Goal: Task Accomplishment & Management: Complete application form

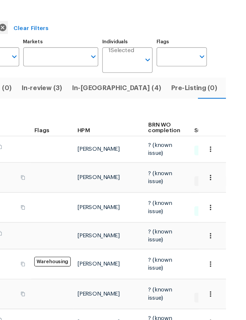
scroll to position [0, 9]
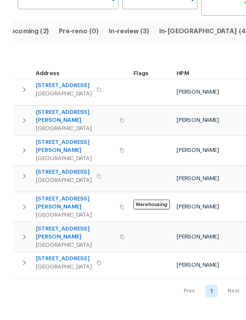
click at [34, 215] on span "3705 White Bud Ct" at bounding box center [54, 221] width 57 height 12
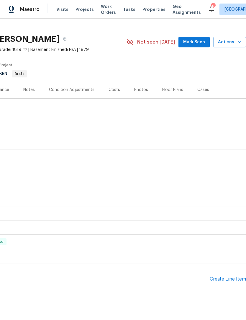
scroll to position [8, 87]
click at [223, 279] on div "Create Line Item" at bounding box center [227, 280] width 36 height 6
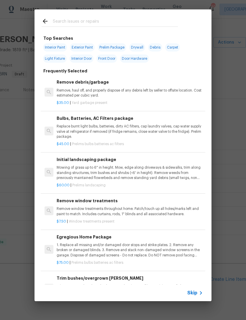
click at [135, 22] on input "text" at bounding box center [115, 22] width 125 height 9
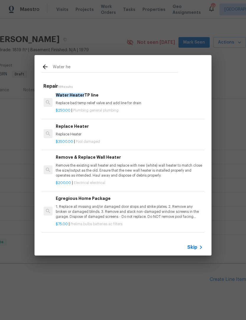
scroll to position [208, 1]
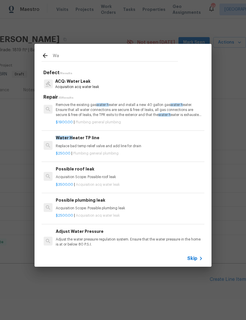
type input "W"
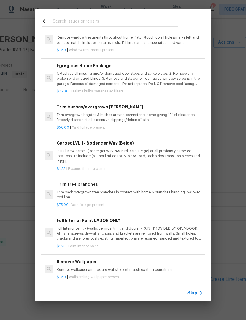
scroll to position [171, 0]
type input "Plumbing"
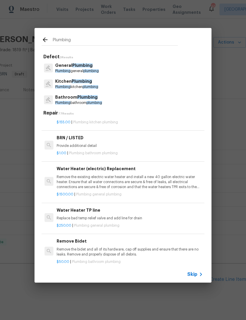
scroll to position [28, 0]
click at [84, 144] on p "Provide additional detail" at bounding box center [130, 145] width 146 height 5
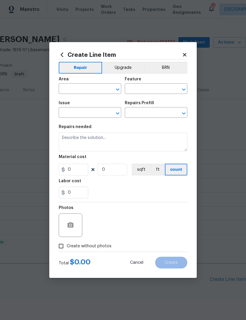
type input "Plumbing"
type input "Bathroom Plumbing"
type input "BRN / LISTED $1.00"
type textarea "Provide additional detail"
type input "1"
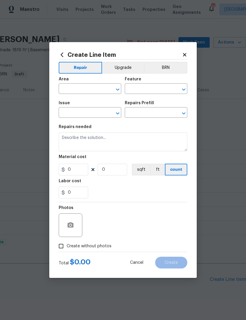
type input "1"
click at [86, 92] on input "text" at bounding box center [82, 89] width 46 height 9
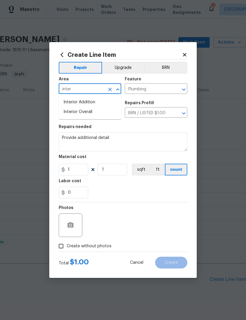
click at [97, 111] on li "Interior Overall" at bounding box center [90, 112] width 62 height 10
type input "Interior Overall"
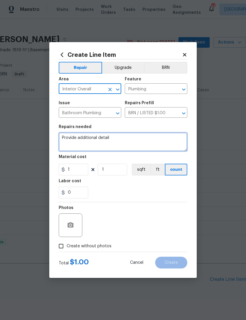
click at [150, 142] on textarea "Provide additional detail" at bounding box center [123, 142] width 128 height 19
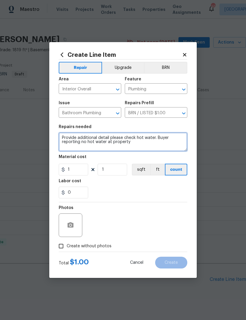
click at [153, 137] on textarea "Provide additional detail please check hot water. Buyer reporting no hot water …" at bounding box center [123, 142] width 128 height 19
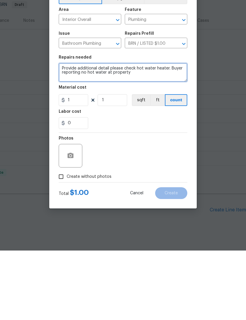
type textarea "Provide additional detail please check hot water heater. Buyer reporting no hot…"
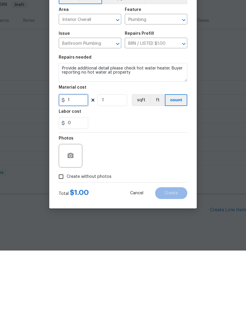
click at [80, 164] on input "1" at bounding box center [73, 170] width 29 height 12
type input "125"
click at [166, 202] on div "Photos" at bounding box center [123, 221] width 128 height 38
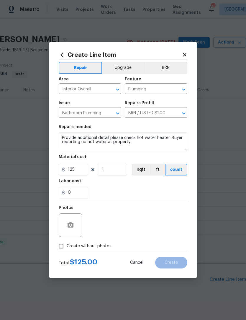
click at [62, 244] on input "Create without photos" at bounding box center [60, 246] width 11 height 11
checkbox input "true"
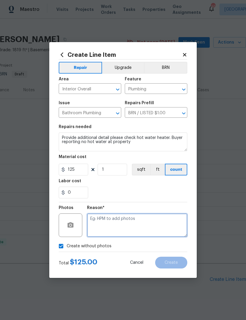
click at [165, 221] on textarea at bounding box center [137, 226] width 100 height 24
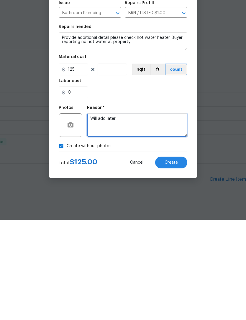
type textarea "Will add later"
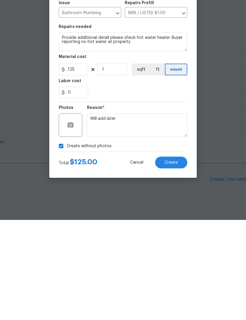
click at [175, 261] on span "Create" at bounding box center [170, 263] width 13 height 4
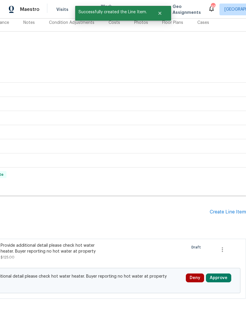
scroll to position [75, 87]
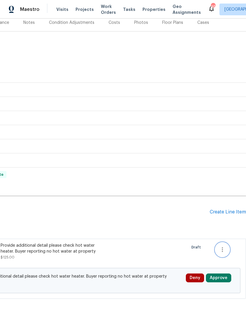
click at [222, 246] on icon "button" at bounding box center [222, 249] width 7 height 7
click at [168, 237] on div at bounding box center [123, 160] width 246 height 320
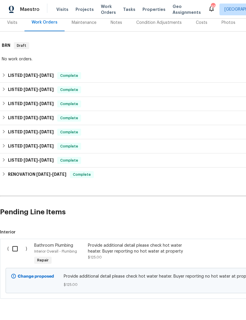
scroll to position [75, 0]
click at [17, 243] on input "checkbox" at bounding box center [17, 249] width 17 height 12
checkbox input "true"
click at [209, 303] on span "Create Work Order" at bounding box center [211, 305] width 39 height 7
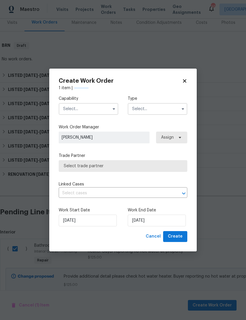
scroll to position [0, 0]
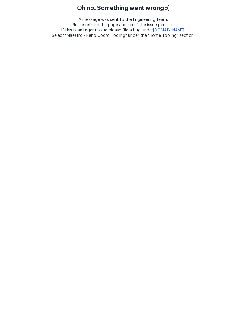
click at [97, 38] on html "Oh no. Something went wrong :( A message was sent to the Engineering team. Plea…" at bounding box center [123, 19] width 246 height 38
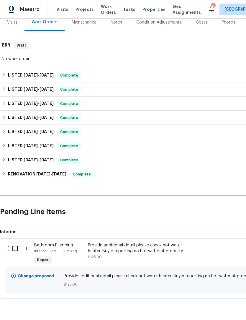
scroll to position [75, 0]
click at [16, 250] on input "checkbox" at bounding box center [17, 249] width 17 height 12
checkbox input "true"
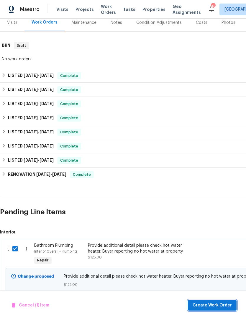
click at [214, 303] on span "Create Work Order" at bounding box center [211, 305] width 39 height 7
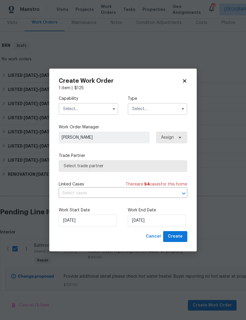
click at [101, 108] on input "text" at bounding box center [88, 109] width 59 height 12
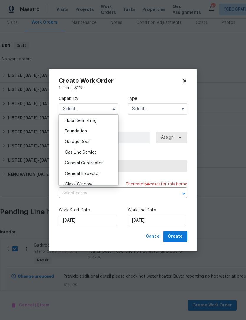
scroll to position [241, 0]
click at [100, 164] on div "General Contractor" at bounding box center [88, 162] width 57 height 11
type input "General Contractor"
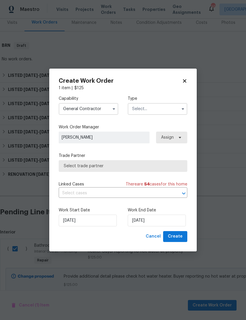
click at [174, 110] on input "text" at bounding box center [157, 109] width 59 height 12
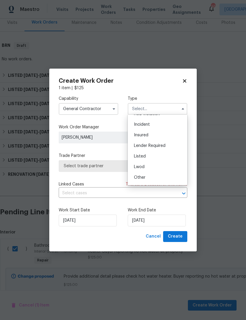
scroll to position [19, 0]
click at [153, 156] on div "Listed" at bounding box center [157, 155] width 57 height 11
type input "Listed"
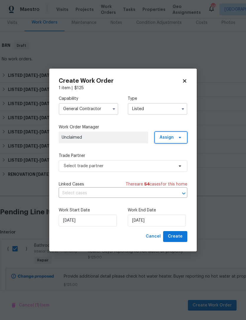
click at [174, 137] on span "Assign" at bounding box center [170, 138] width 33 height 12
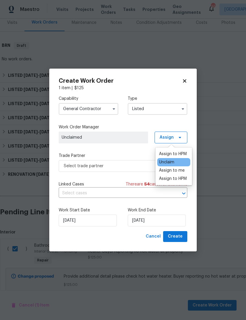
click at [181, 153] on div "Assign to HPM" at bounding box center [173, 154] width 28 height 6
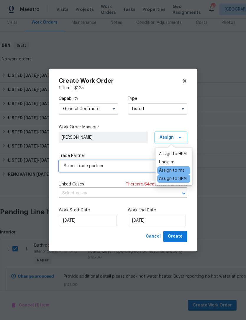
click at [138, 164] on span "Select trade partner" at bounding box center [119, 166] width 110 height 6
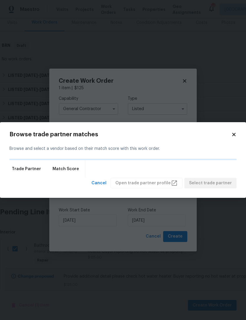
click at [138, 164] on div "Trade Partner Match Score" at bounding box center [122, 169] width 227 height 18
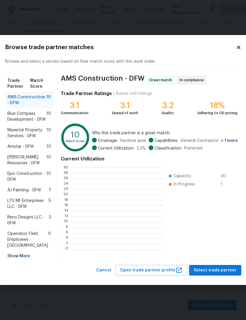
scroll to position [1, 1]
click at [23, 128] on span "Maverick Property Services - DFW" at bounding box center [26, 133] width 39 height 12
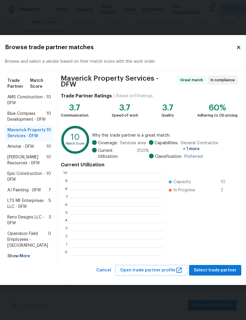
scroll to position [82, 93]
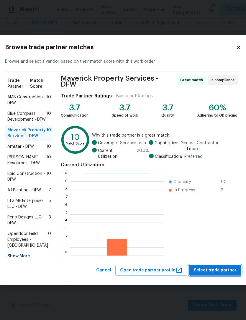
click at [214, 274] on span "Select trade partner" at bounding box center [214, 270] width 43 height 7
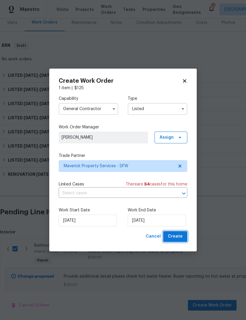
click at [181, 236] on span "Create" at bounding box center [175, 236] width 15 height 7
checkbox input "false"
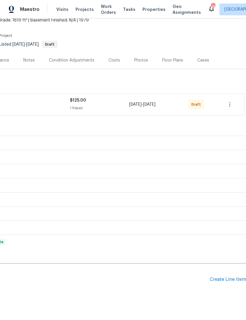
scroll to position [38, 87]
click at [228, 104] on icon "button" at bounding box center [229, 104] width 7 height 7
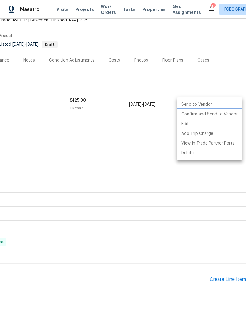
click at [219, 113] on li "Confirm and Send to Vendor" at bounding box center [209, 115] width 66 height 10
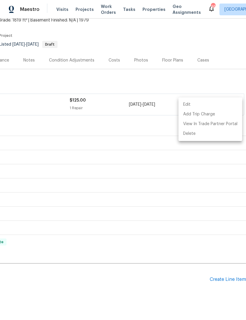
click at [128, 119] on div at bounding box center [123, 160] width 246 height 320
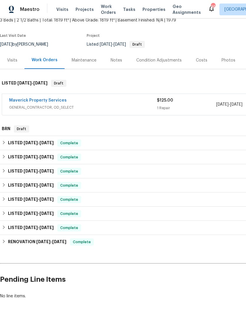
scroll to position [38, 0]
click at [29, 100] on link "Maverick Property Services" at bounding box center [37, 100] width 57 height 4
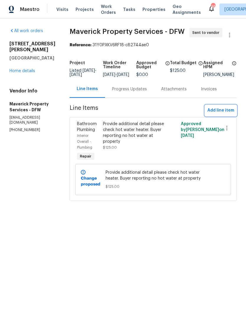
click at [225, 114] on span "Add line item" at bounding box center [220, 110] width 27 height 7
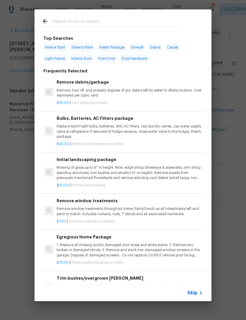
click at [134, 18] on input "text" at bounding box center [115, 22] width 125 height 9
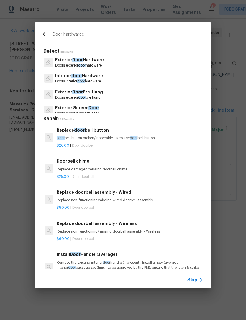
type input "Door hardware"
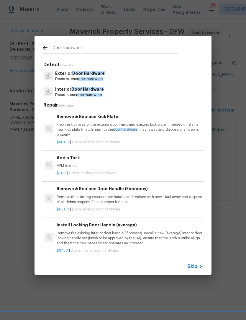
click at [62, 77] on p "Doors exterior door hardware" at bounding box center [79, 79] width 49 height 5
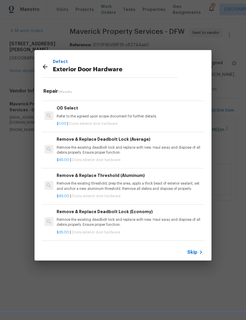
scroll to position [144, 0]
click at [186, 218] on p "Remove the exisiting deadbolt lock and replace with new. Haul away and dispose …" at bounding box center [130, 223] width 146 height 10
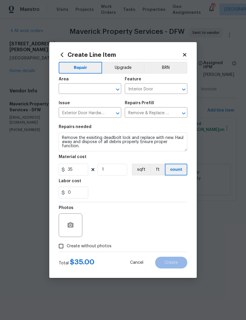
click at [182, 209] on div "Photos" at bounding box center [123, 221] width 128 height 38
click at [165, 110] on input "Remove & Replace Deadbolt Lock (Economy) $35.00" at bounding box center [148, 113] width 46 height 9
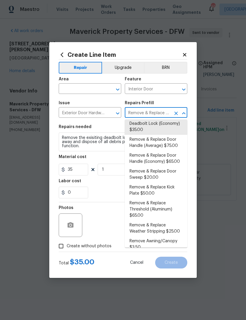
scroll to position [50, 0]
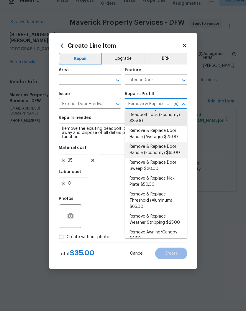
click at [172, 151] on li "Remove & Replace Door Handle (Economy) $65.00" at bounding box center [156, 159] width 62 height 16
type input "Remove & Replace Door Handle (Economy) $65.00"
type textarea "Remove the exisiting exterior door handle and replace with new. Haul away and d…"
type input "65"
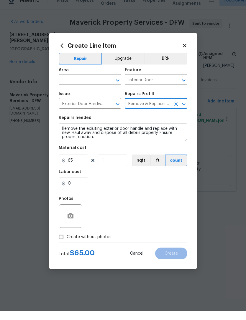
click at [71, 85] on input "text" at bounding box center [82, 89] width 46 height 9
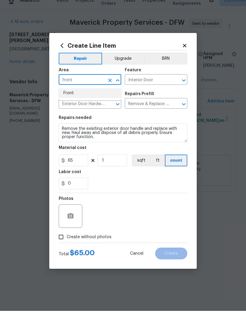
click at [70, 97] on li "Front" at bounding box center [90, 102] width 62 height 10
type input "Front"
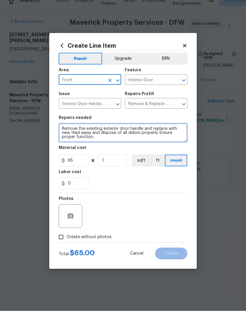
click at [160, 142] on textarea "Remove the exisiting exterior door handle and replace with new. Haul away and d…" at bounding box center [123, 142] width 128 height 19
type textarea "Remove the exisiting exterior door handle and replace with new. Haul away and d…"
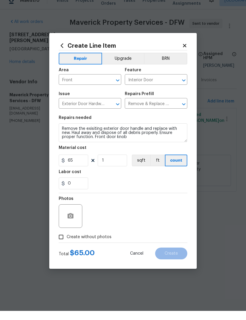
click at [171, 179] on div "Labor cost" at bounding box center [123, 183] width 128 height 8
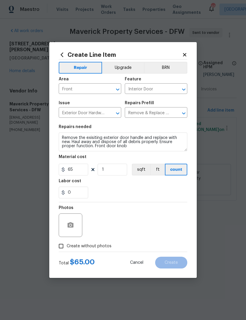
click at [60, 247] on input "Create without photos" at bounding box center [60, 246] width 11 height 11
checkbox input "true"
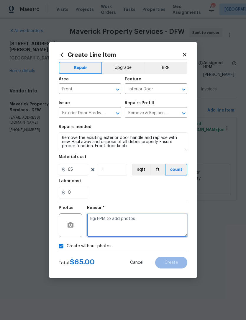
click at [161, 227] on textarea at bounding box center [137, 226] width 100 height 24
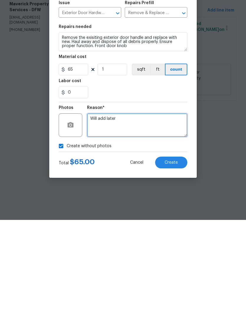
type textarea "Will add later"
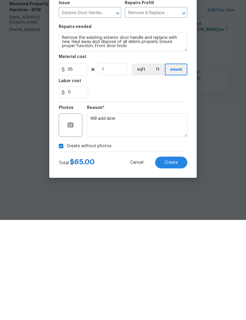
click at [176, 261] on span "Create" at bounding box center [170, 263] width 13 height 4
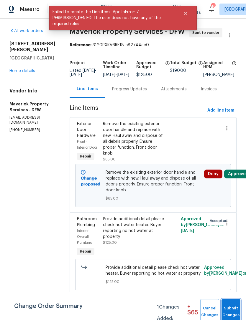
click at [230, 312] on span "Submit Changes" at bounding box center [230, 312] width 13 height 14
